Goal: Check status: Check status

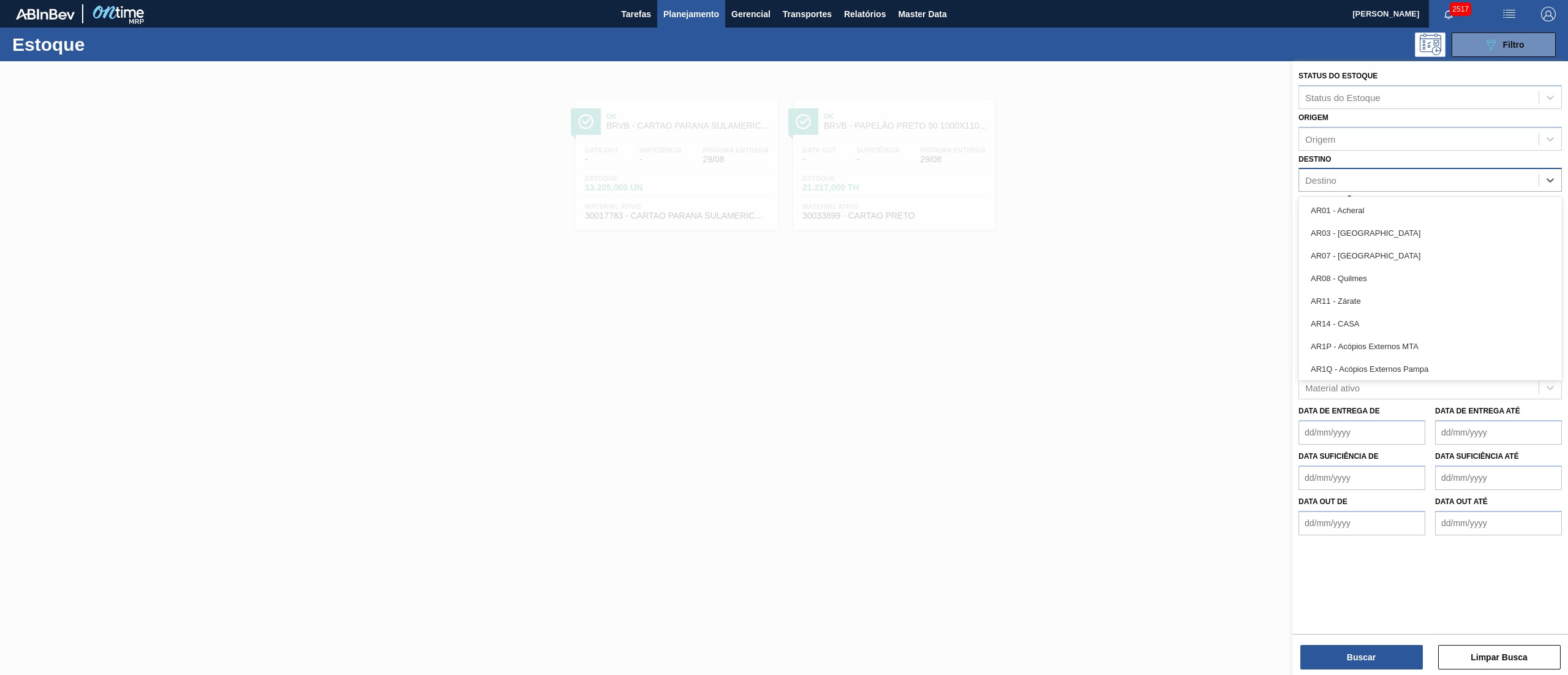
click at [1357, 176] on div "Destino" at bounding box center [1419, 180] width 240 height 18
type input "brv3"
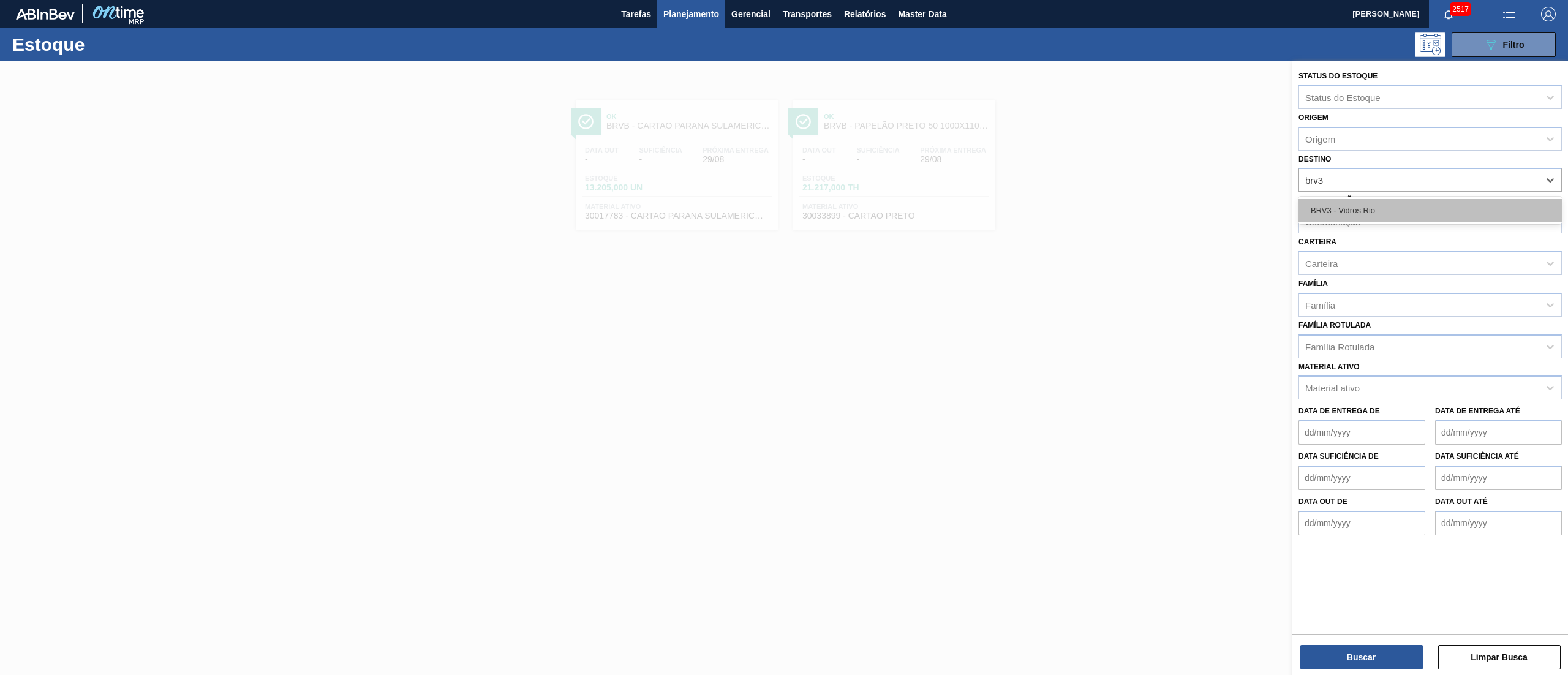
click at [1358, 215] on div "BRV3 - Vidros Rio" at bounding box center [1430, 211] width 263 height 23
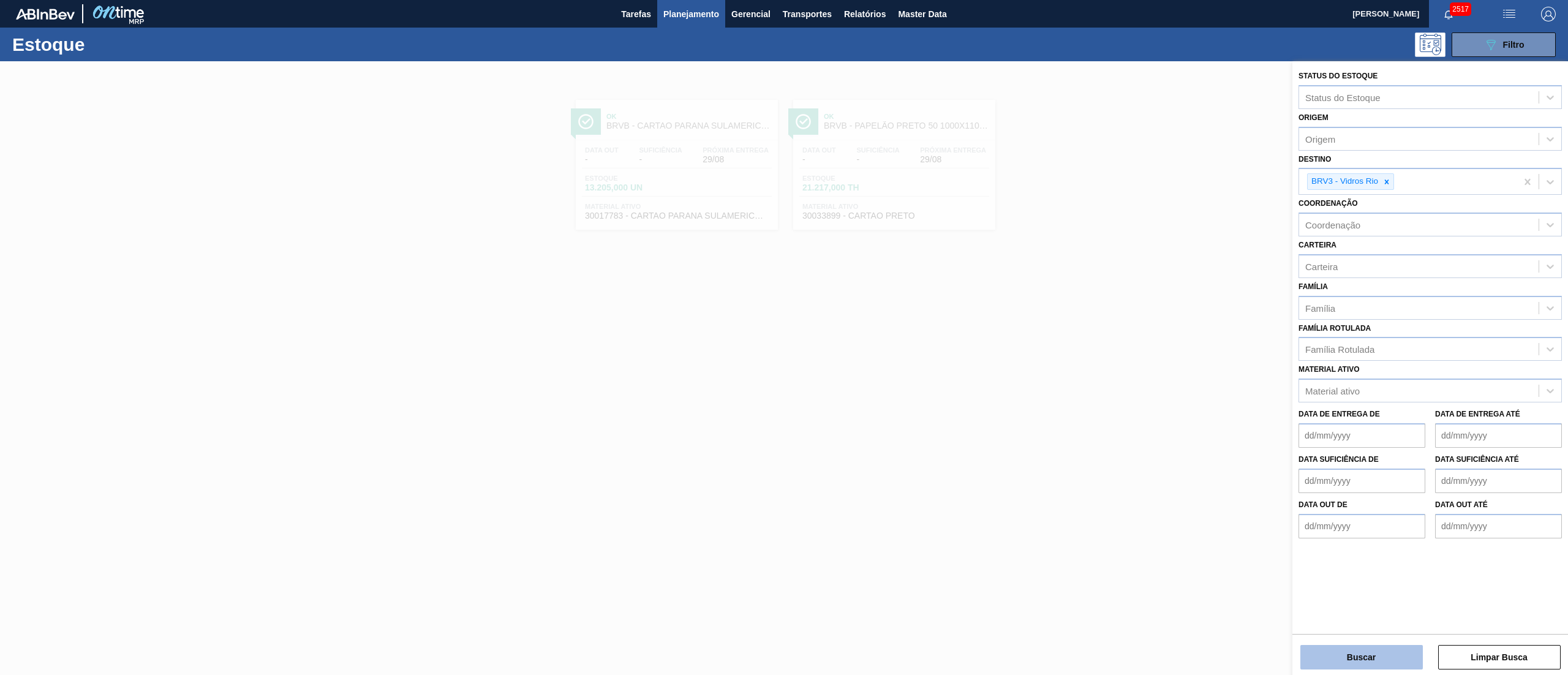
click at [1375, 651] on button "Buscar" at bounding box center [1362, 657] width 123 height 24
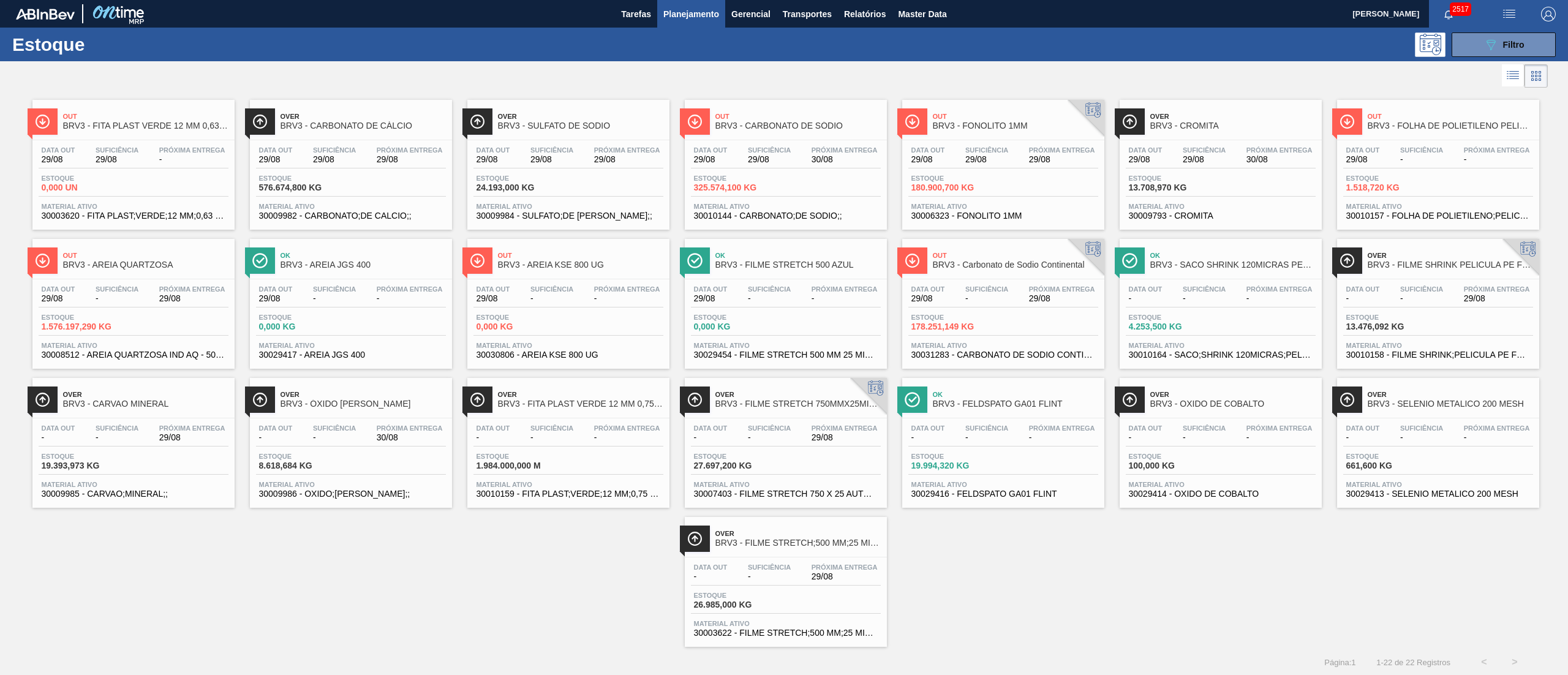
click at [981, 159] on span "29/08" at bounding box center [987, 160] width 43 height 9
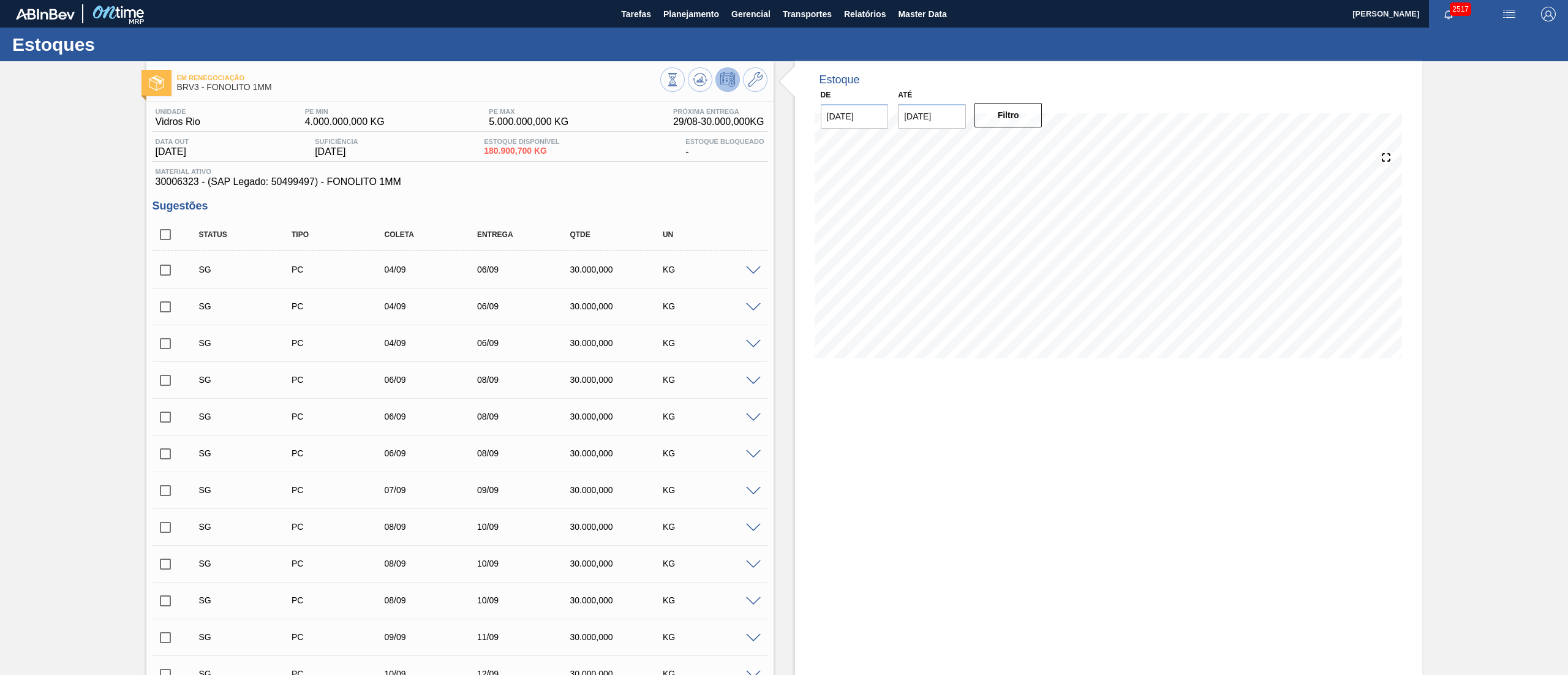
click at [182, 186] on span "30006323 - (SAP Legado: 50499497) - FONOLITO 1MM" at bounding box center [460, 182] width 609 height 11
copy span "30006323"
